Goal: Task Accomplishment & Management: Manage account settings

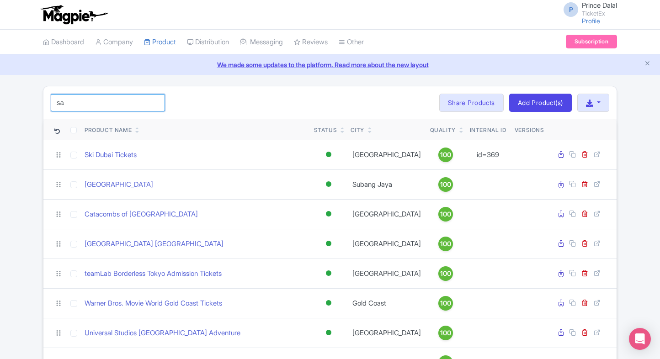
click at [147, 107] on input "sa" at bounding box center [108, 102] width 114 height 17
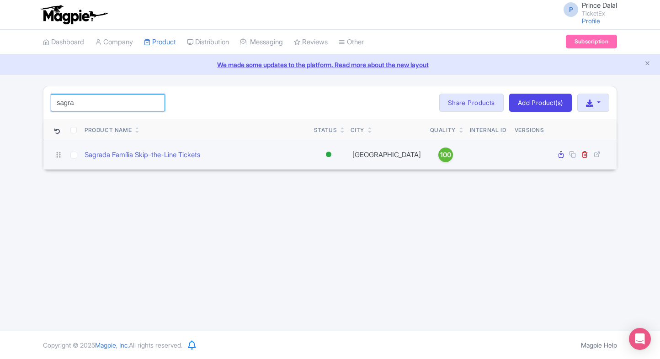
type input "sagra"
click at [266, 153] on div "Sagrada Família Skip-the-Line Tickets" at bounding box center [196, 155] width 222 height 11
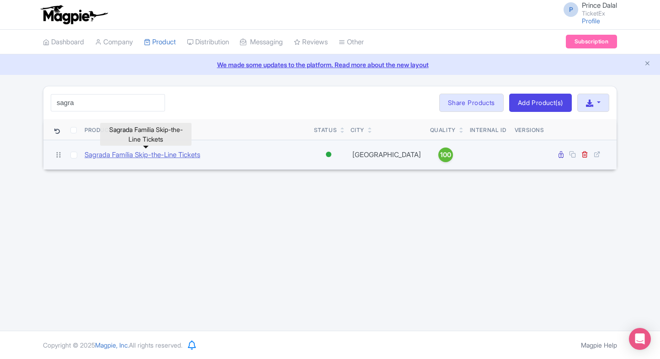
click at [195, 158] on link "Sagrada Família Skip-the-Line Tickets" at bounding box center [143, 155] width 116 height 11
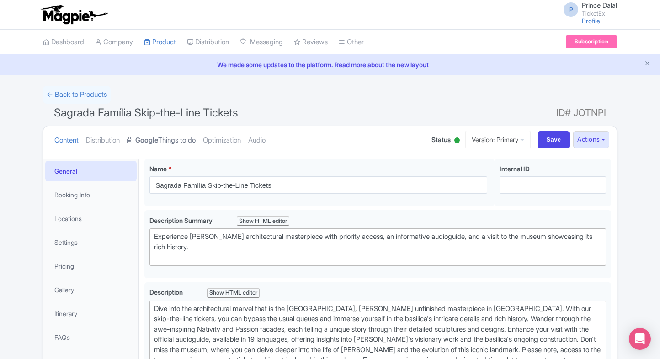
click at [182, 140] on link "Google Things to do" at bounding box center [161, 140] width 69 height 29
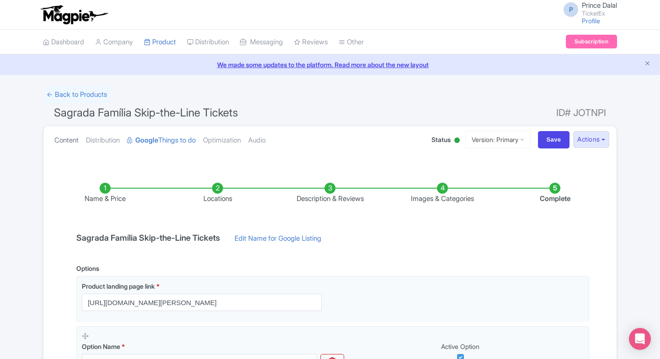
click at [72, 148] on link "Content" at bounding box center [66, 140] width 24 height 29
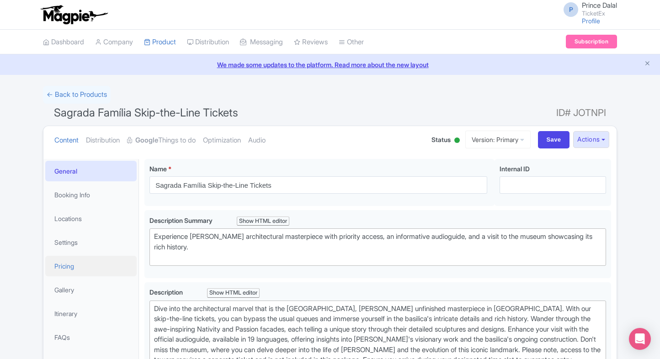
click at [71, 266] on link "Pricing" at bounding box center [90, 266] width 91 height 21
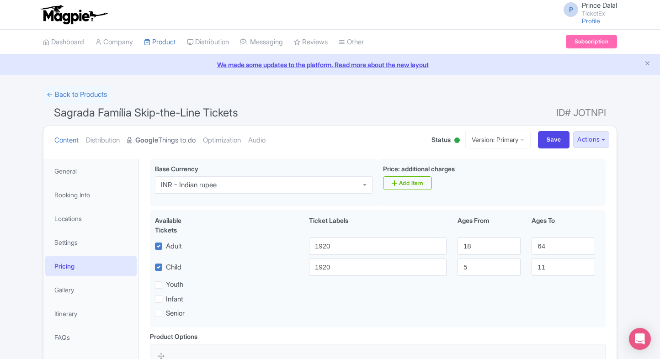
click at [155, 140] on strong "Google" at bounding box center [146, 140] width 23 height 11
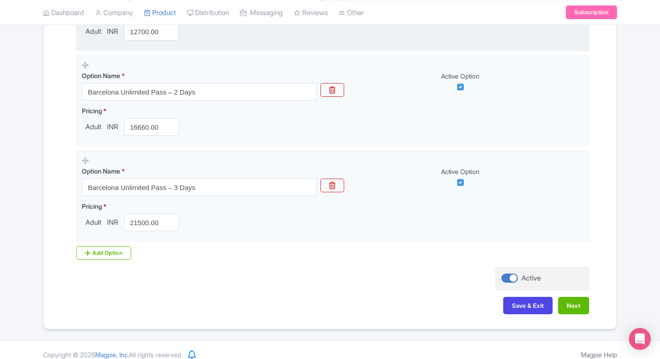
scroll to position [852, 0]
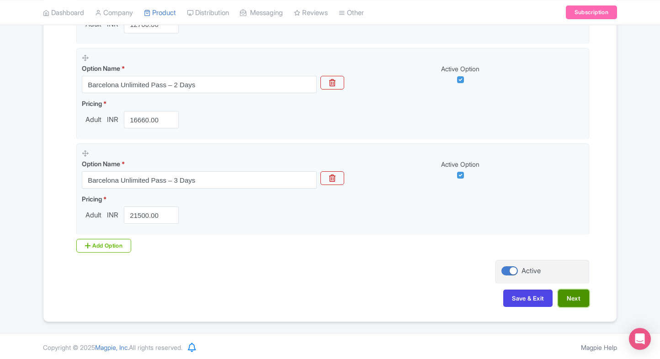
click at [579, 296] on button "Next" at bounding box center [573, 298] width 31 height 17
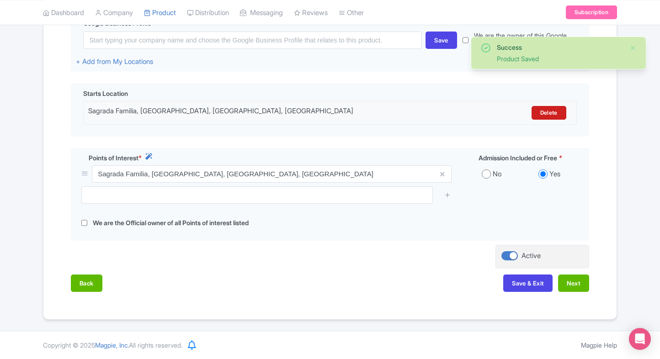
scroll to position [236, 0]
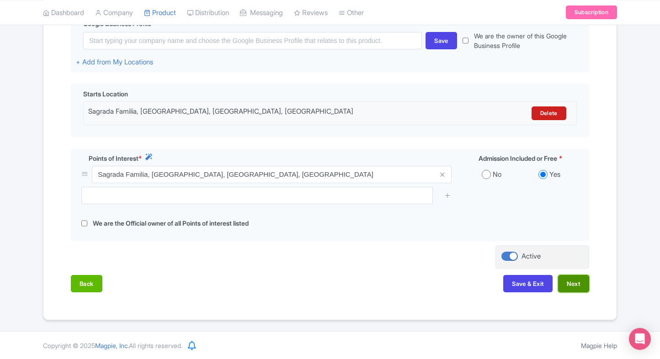
click at [584, 275] on button "Next" at bounding box center [573, 283] width 31 height 17
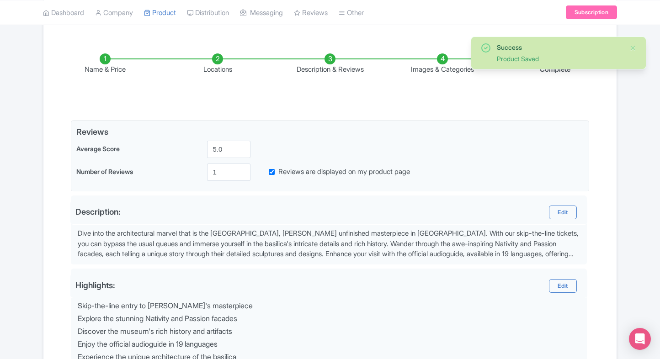
scroll to position [126, 0]
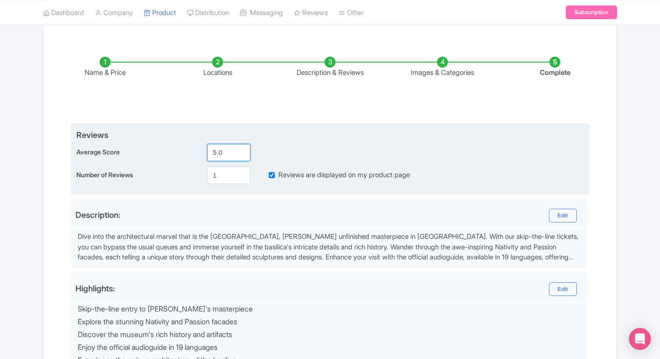
click at [227, 151] on input "5.0" at bounding box center [228, 152] width 43 height 17
type input "5"
type input "2"
click at [225, 168] on input "1" at bounding box center [228, 175] width 43 height 17
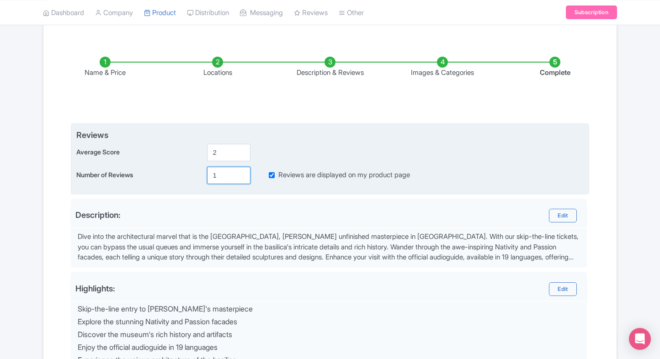
click at [225, 168] on input "1" at bounding box center [228, 175] width 43 height 17
type input "0"
click at [273, 173] on input "Reviews are displayed on my product page" at bounding box center [272, 175] width 6 height 11
checkbox input "false"
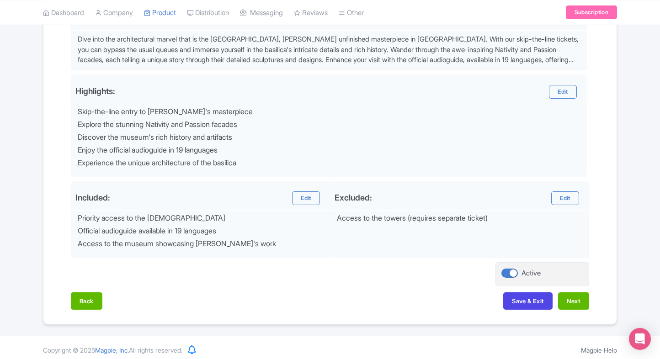
scroll to position [326, 0]
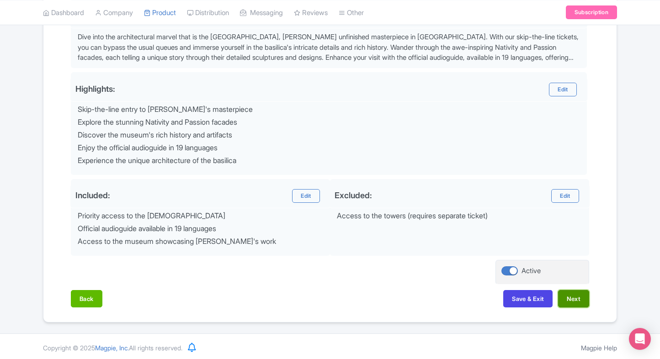
click at [583, 301] on button "Next" at bounding box center [573, 298] width 31 height 17
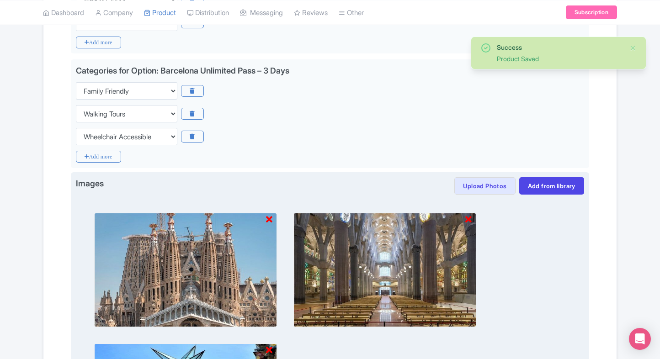
scroll to position [1216, 0]
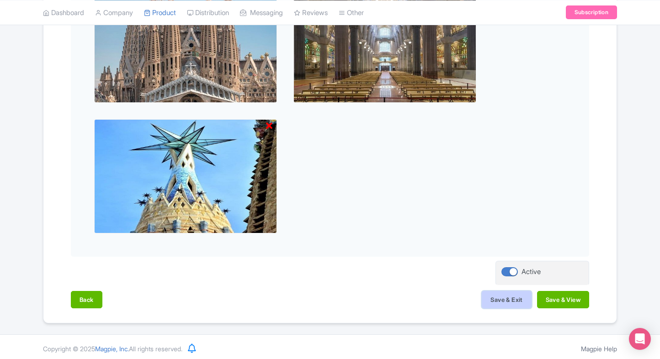
click at [497, 297] on button "Save & Exit" at bounding box center [506, 299] width 49 height 17
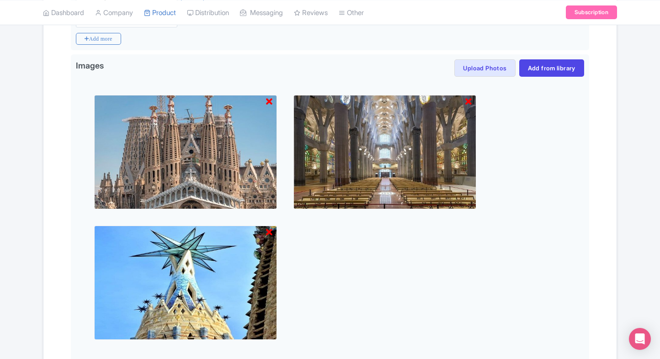
scroll to position [1107, 0]
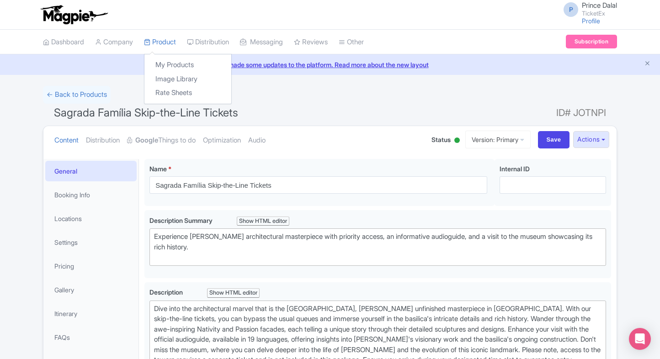
click at [159, 57] on div "My Products Image Library Rate Sheets" at bounding box center [188, 79] width 88 height 50
click at [163, 59] on link "My Products" at bounding box center [188, 65] width 87 height 14
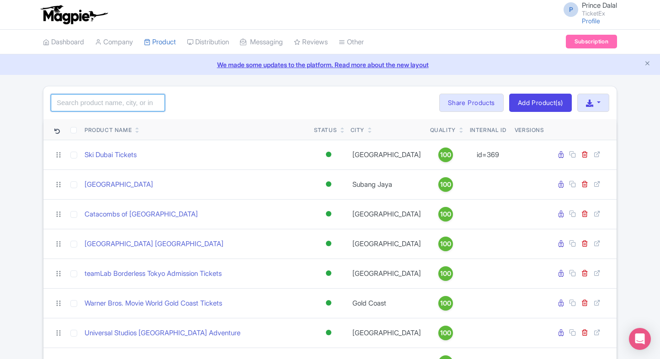
click at [132, 100] on input "search" at bounding box center [108, 102] width 114 height 17
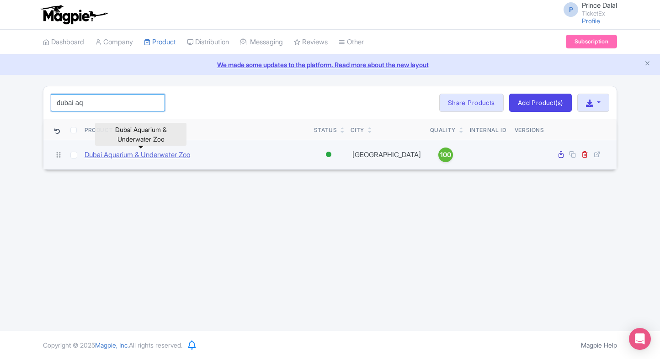
type input "dubai aq"
click at [126, 150] on link "Dubai Aquarium & Underwater Zoo" at bounding box center [138, 155] width 106 height 11
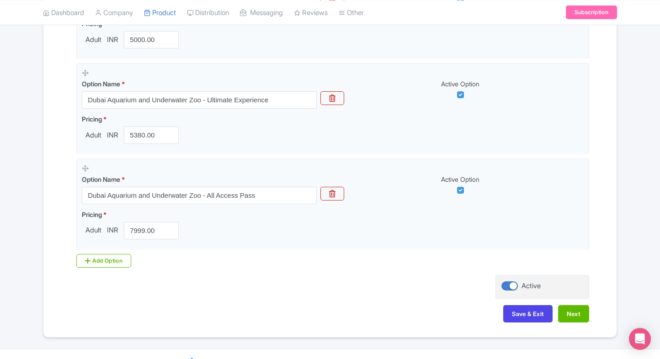
scroll to position [551, 0]
click at [577, 312] on button "Next" at bounding box center [573, 313] width 31 height 17
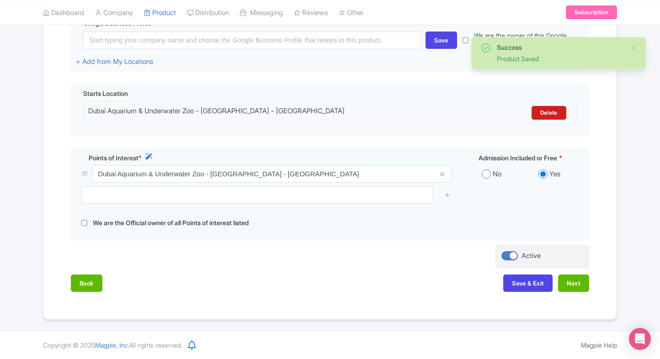
scroll to position [236, 0]
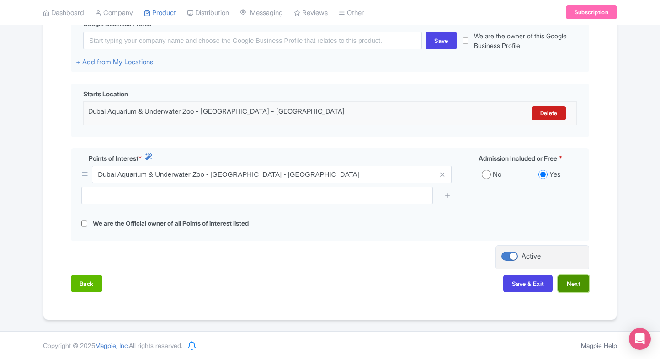
click at [576, 284] on button "Next" at bounding box center [573, 283] width 31 height 17
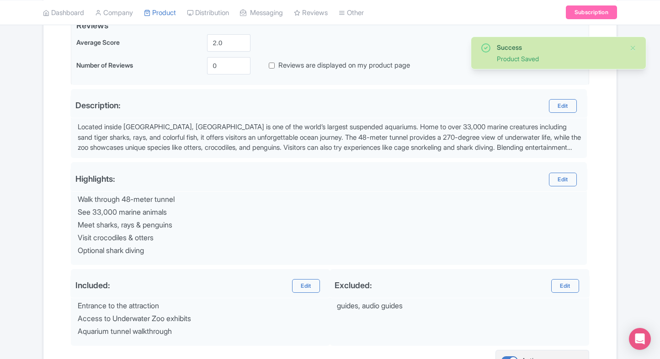
scroll to position [326, 0]
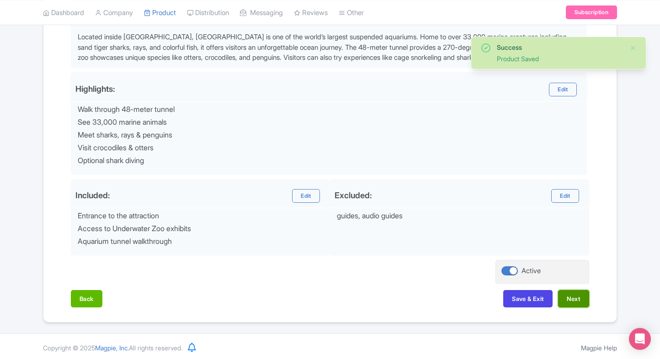
click at [574, 295] on button "Next" at bounding box center [573, 298] width 31 height 17
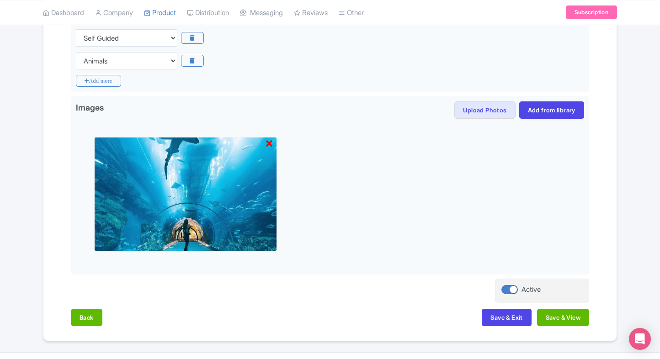
scroll to position [719, 0]
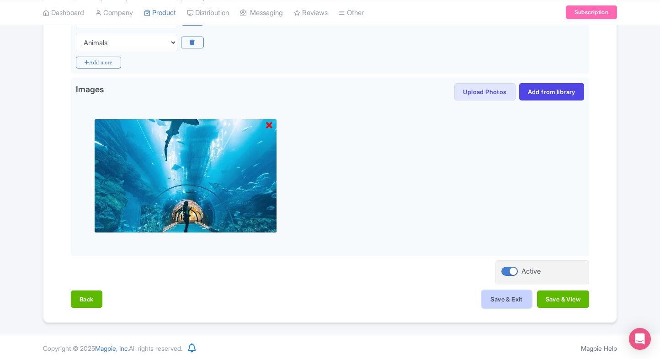
click at [499, 300] on button "Save & Exit" at bounding box center [506, 299] width 49 height 17
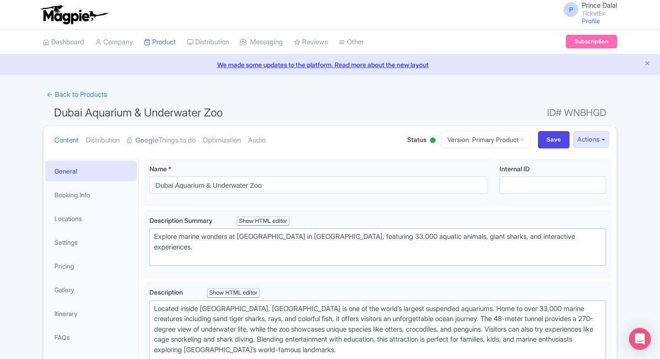
type trix-editor "<div>&nbsp;Located inside [GEOGRAPHIC_DATA], [GEOGRAPHIC_DATA] &amp; [GEOGRAPHI…"
